Goal: Manage account settings

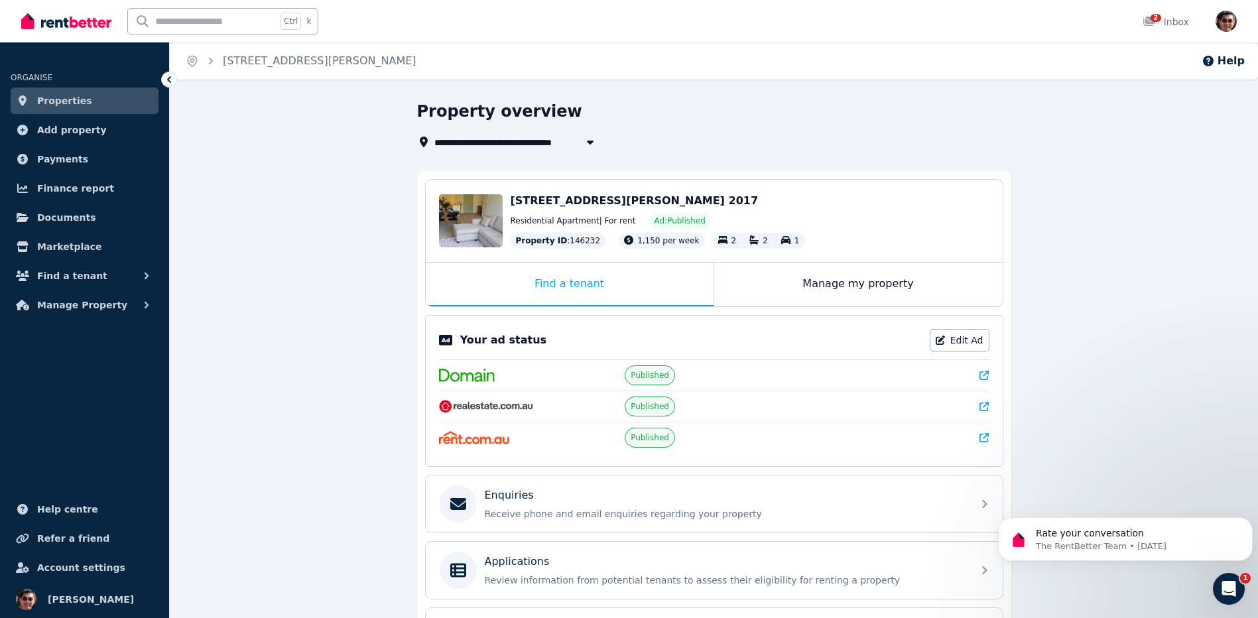
scroll to position [1711, 0]
click at [470, 230] on div "Edit" at bounding box center [481, 235] width 35 height 19
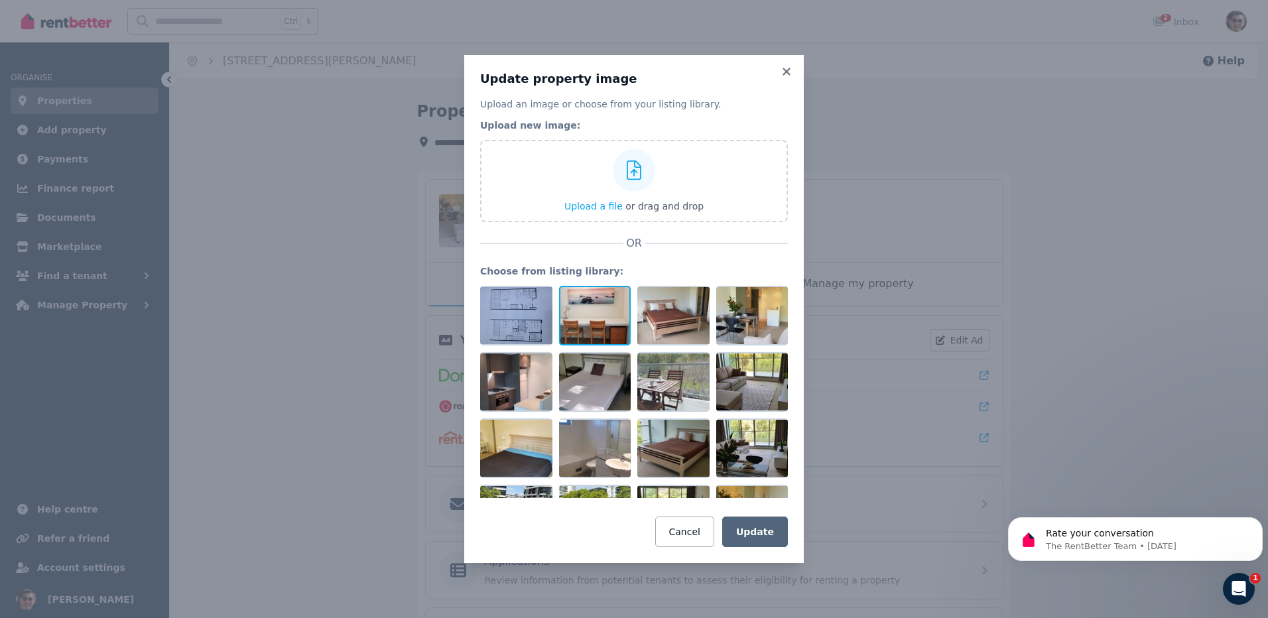
click at [592, 318] on div at bounding box center [595, 316] width 72 height 60
click at [594, 320] on div at bounding box center [595, 316] width 72 height 60
click at [660, 324] on div at bounding box center [674, 316] width 72 height 60
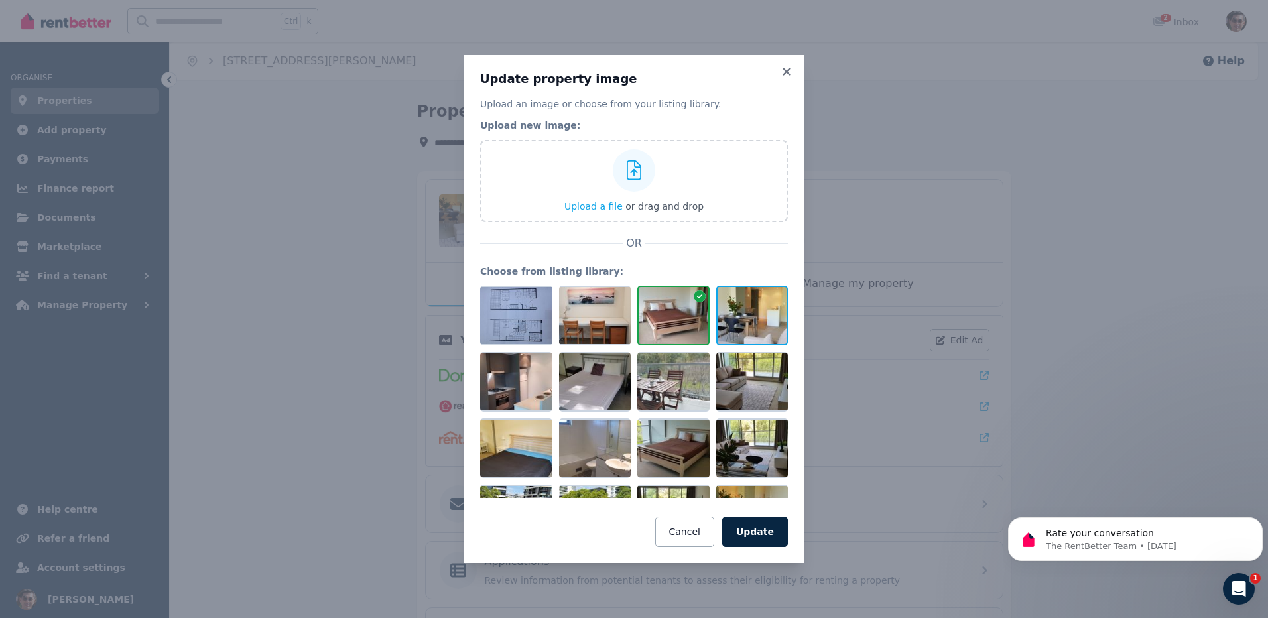
click at [760, 333] on div at bounding box center [752, 316] width 72 height 60
click at [760, 384] on div at bounding box center [752, 382] width 72 height 60
click at [672, 388] on div at bounding box center [674, 382] width 72 height 60
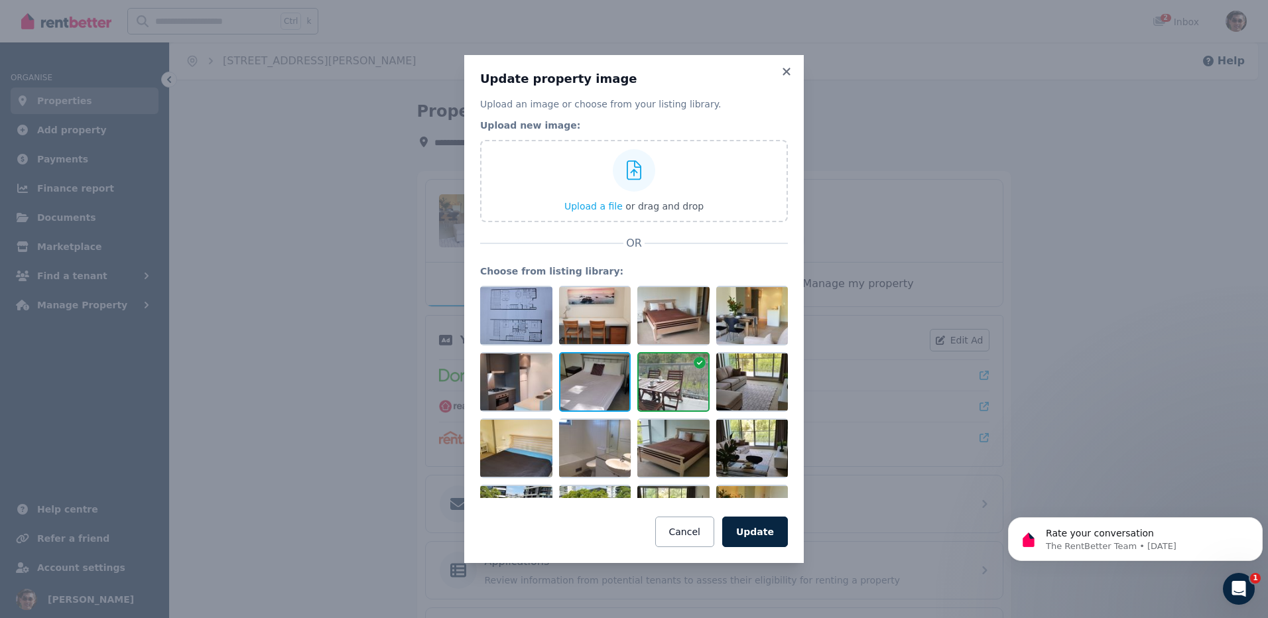
click at [598, 371] on div at bounding box center [595, 382] width 72 height 60
click at [517, 374] on div at bounding box center [516, 382] width 72 height 60
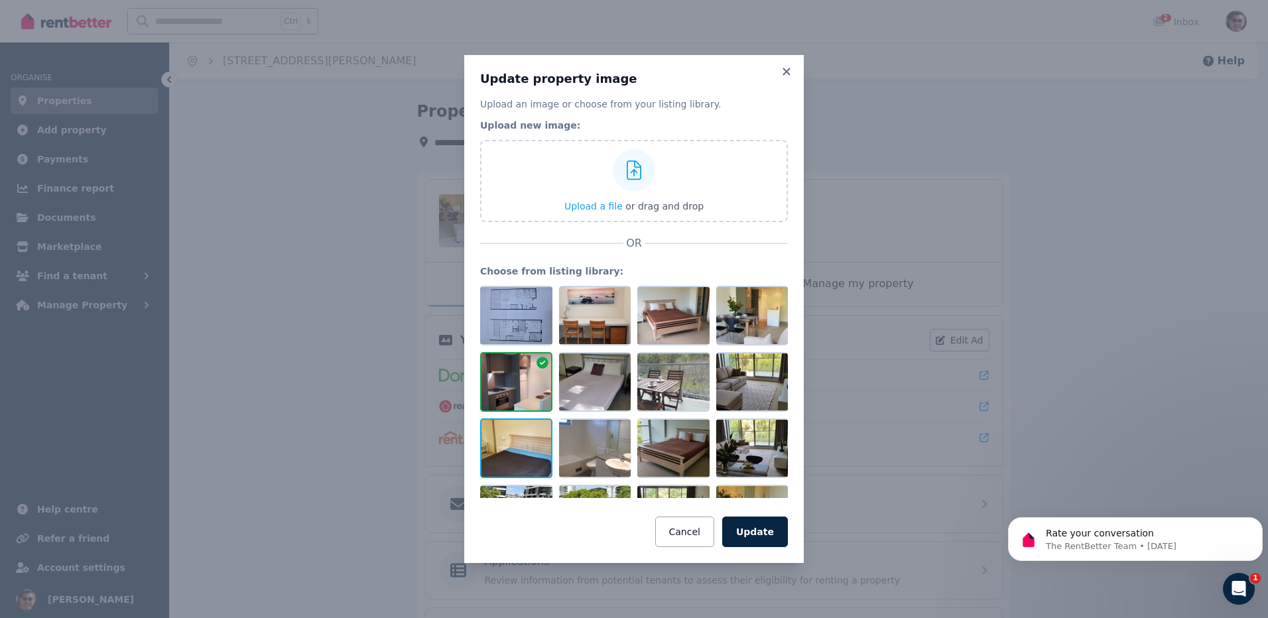
click at [510, 450] on div at bounding box center [516, 449] width 72 height 60
click at [616, 439] on div at bounding box center [595, 449] width 72 height 60
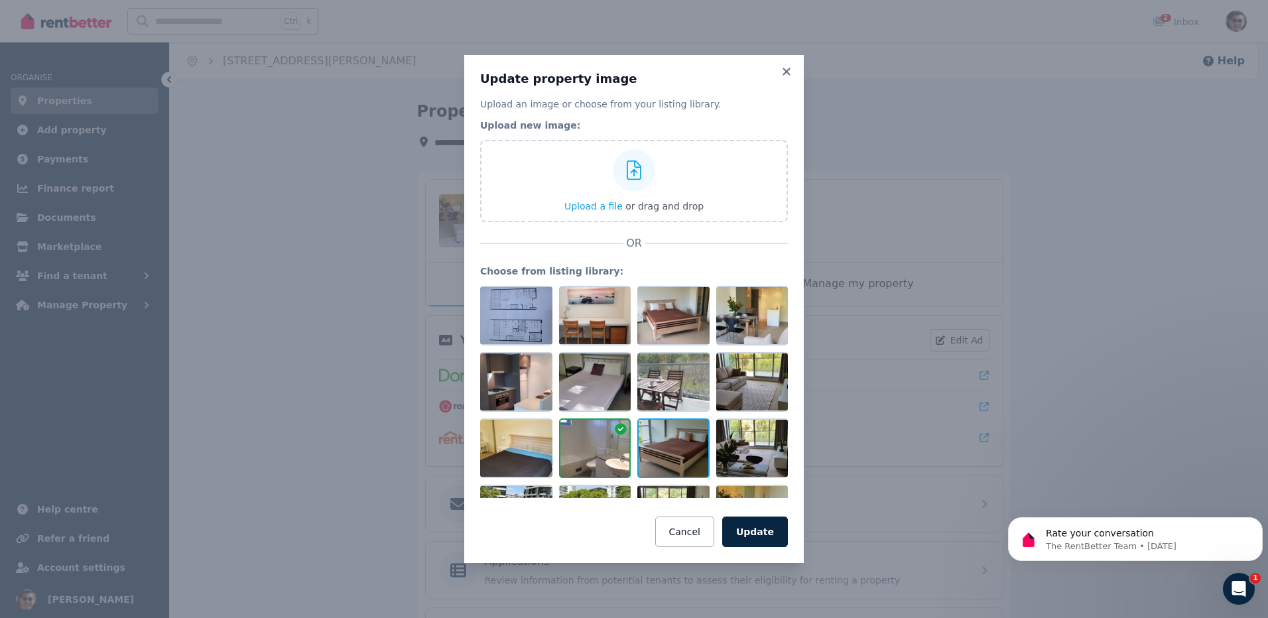
click at [685, 445] on div at bounding box center [674, 449] width 72 height 60
click at [739, 446] on div at bounding box center [752, 449] width 72 height 60
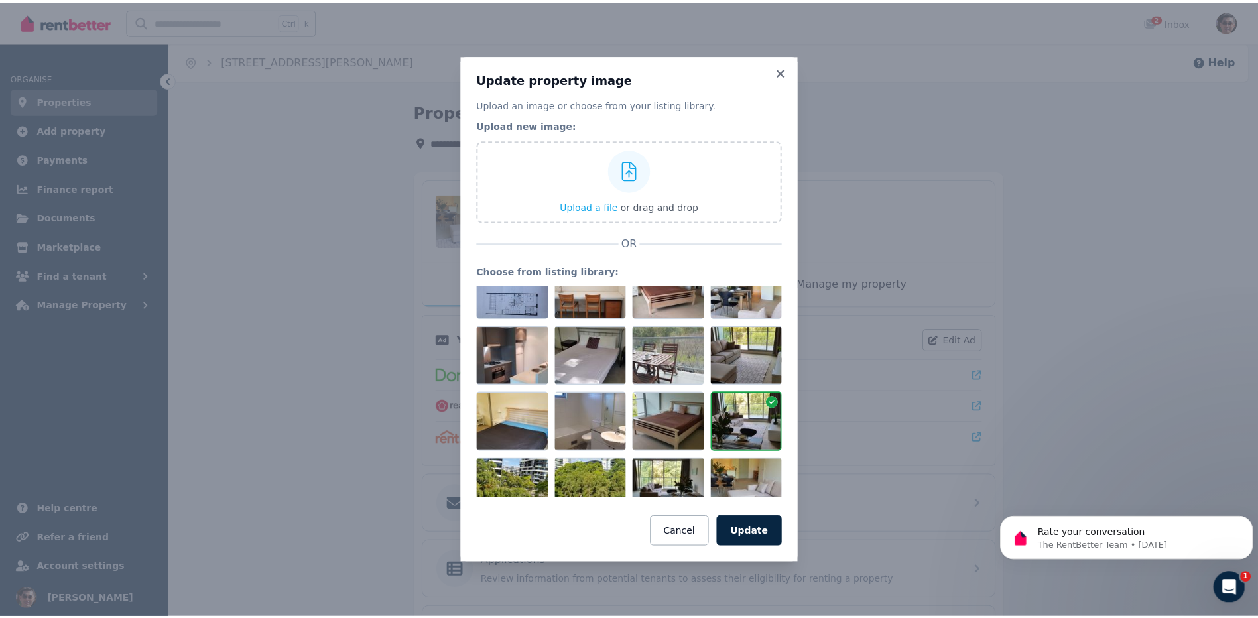
scroll to position [46, 0]
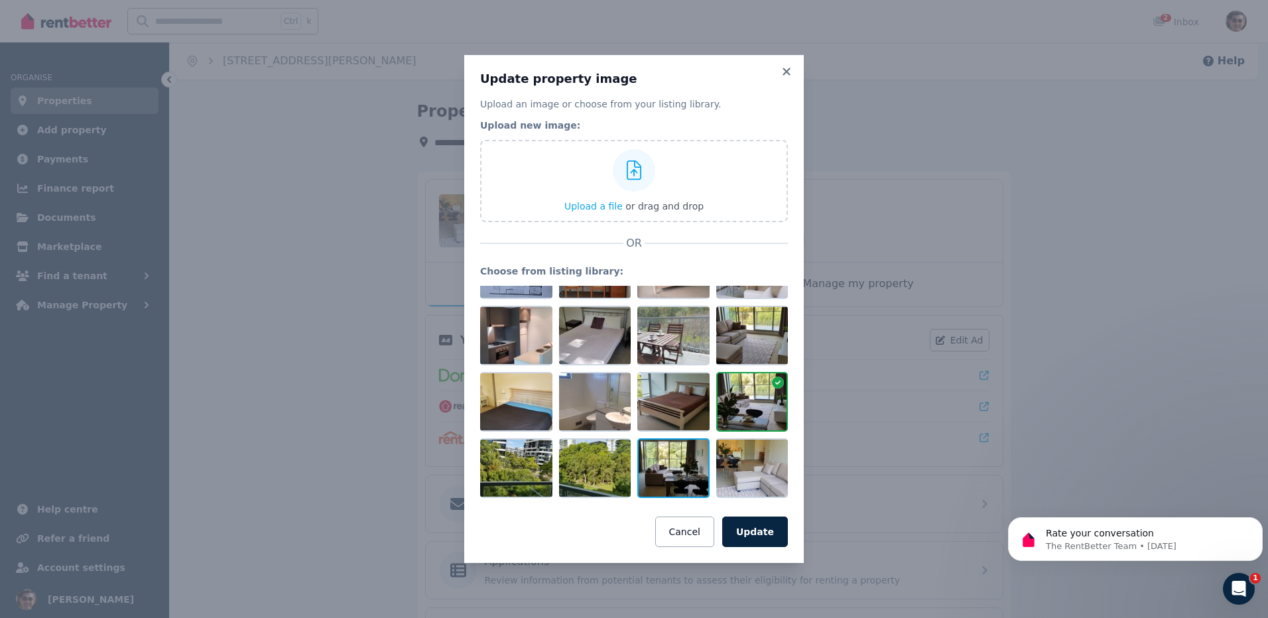
click at [679, 474] on div at bounding box center [674, 468] width 72 height 60
click at [663, 484] on div at bounding box center [674, 468] width 72 height 60
click at [694, 447] on icon at bounding box center [700, 449] width 12 height 12
click at [592, 466] on div at bounding box center [595, 468] width 72 height 60
click at [540, 458] on div at bounding box center [516, 468] width 72 height 60
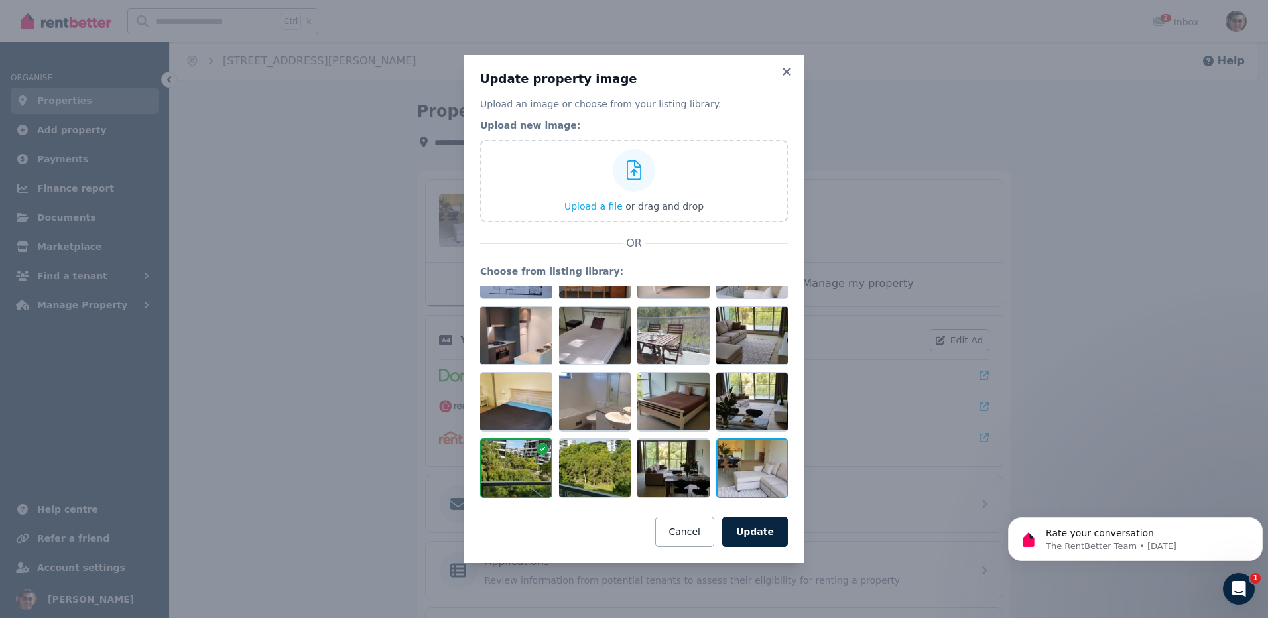
click at [760, 480] on div at bounding box center [752, 468] width 72 height 60
click at [764, 470] on div at bounding box center [752, 468] width 72 height 60
click at [772, 445] on icon at bounding box center [778, 449] width 12 height 12
click at [711, 527] on button "Cancel" at bounding box center [684, 532] width 59 height 31
